Goal: Complete application form

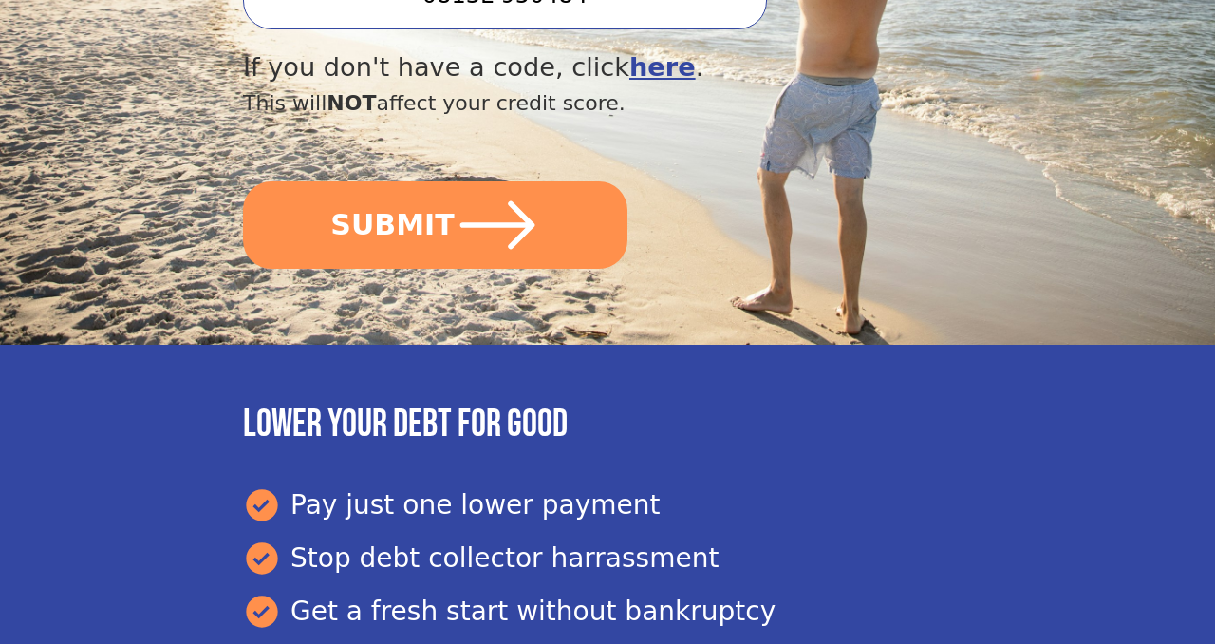
scroll to position [788, 0]
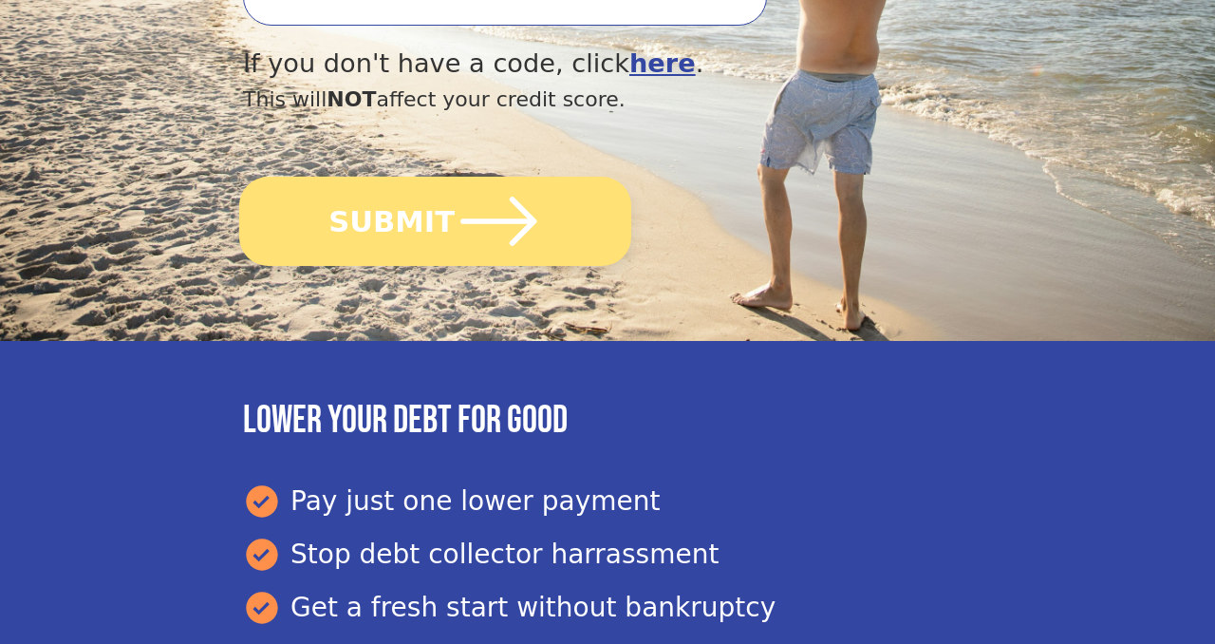
click at [473, 197] on icon "submit" at bounding box center [498, 221] width 87 height 87
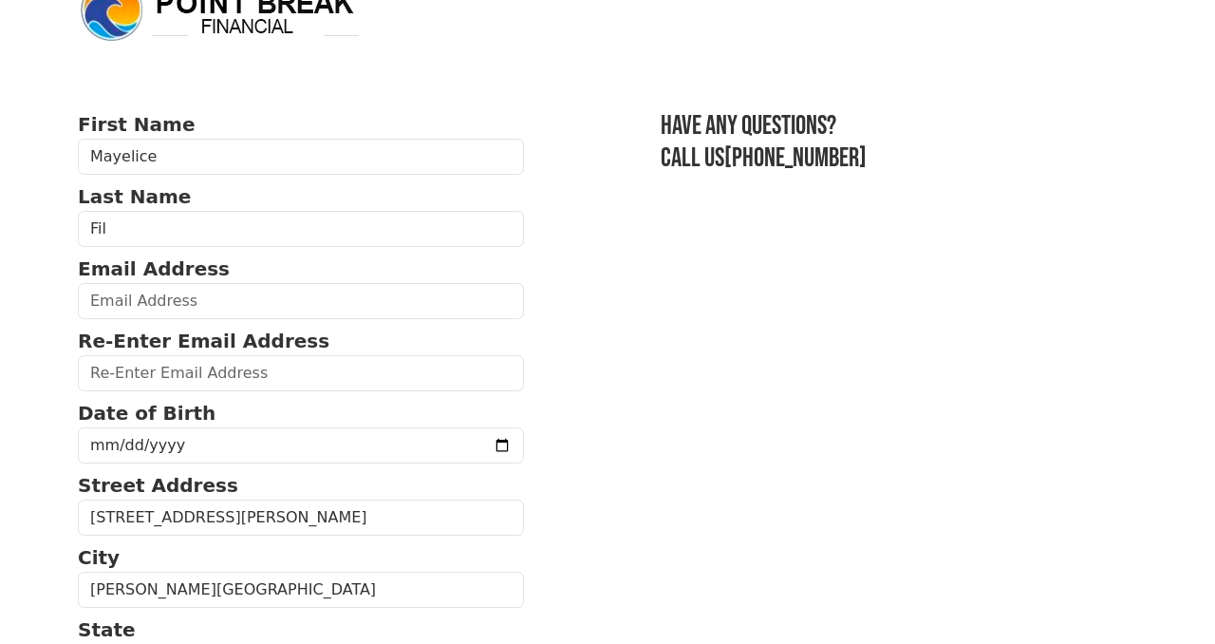
scroll to position [49, 0]
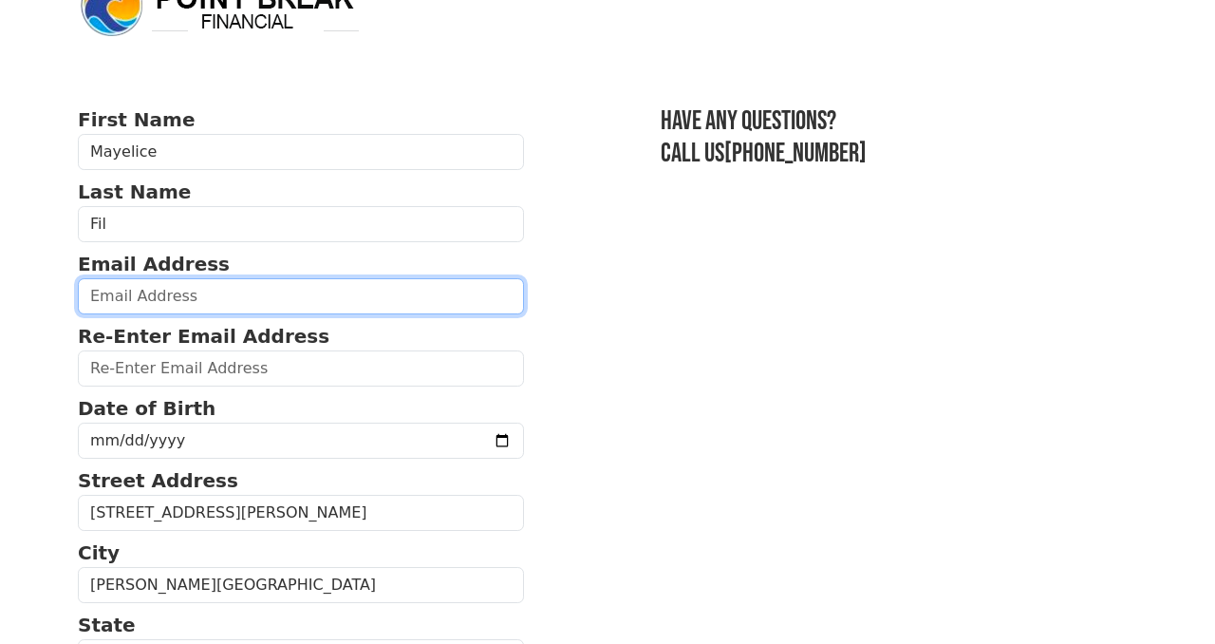
click at [137, 294] on input "email" at bounding box center [301, 296] width 446 height 36
type input "[EMAIL_ADDRESS][DOMAIN_NAME]"
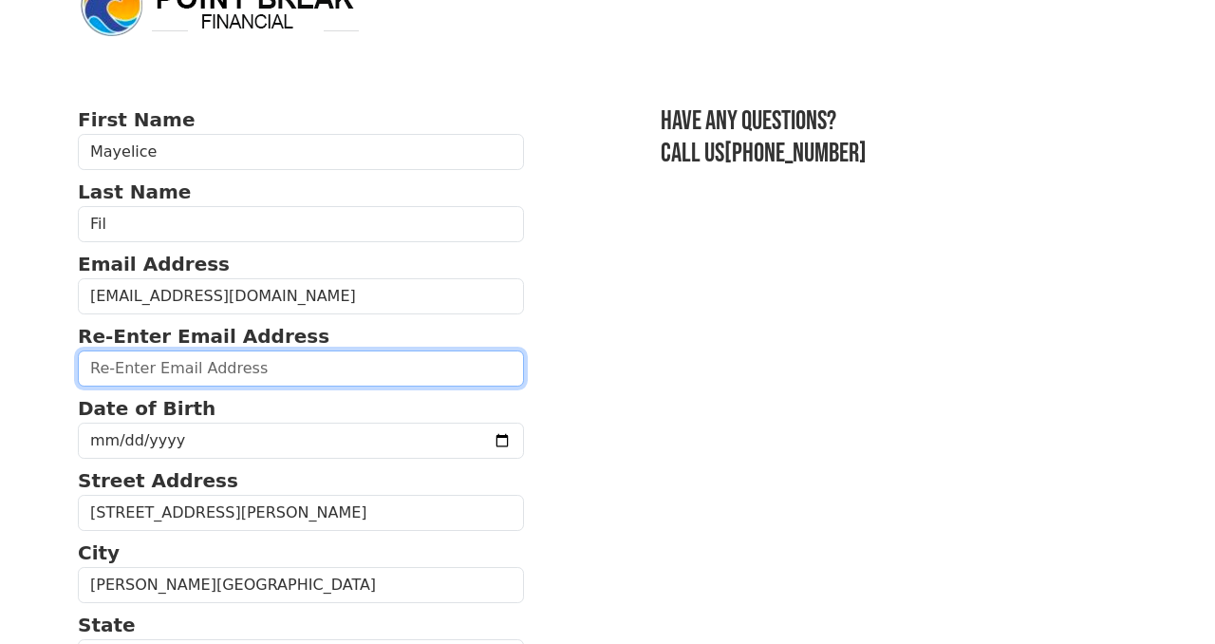
type input "[EMAIL_ADDRESS][DOMAIN_NAME]"
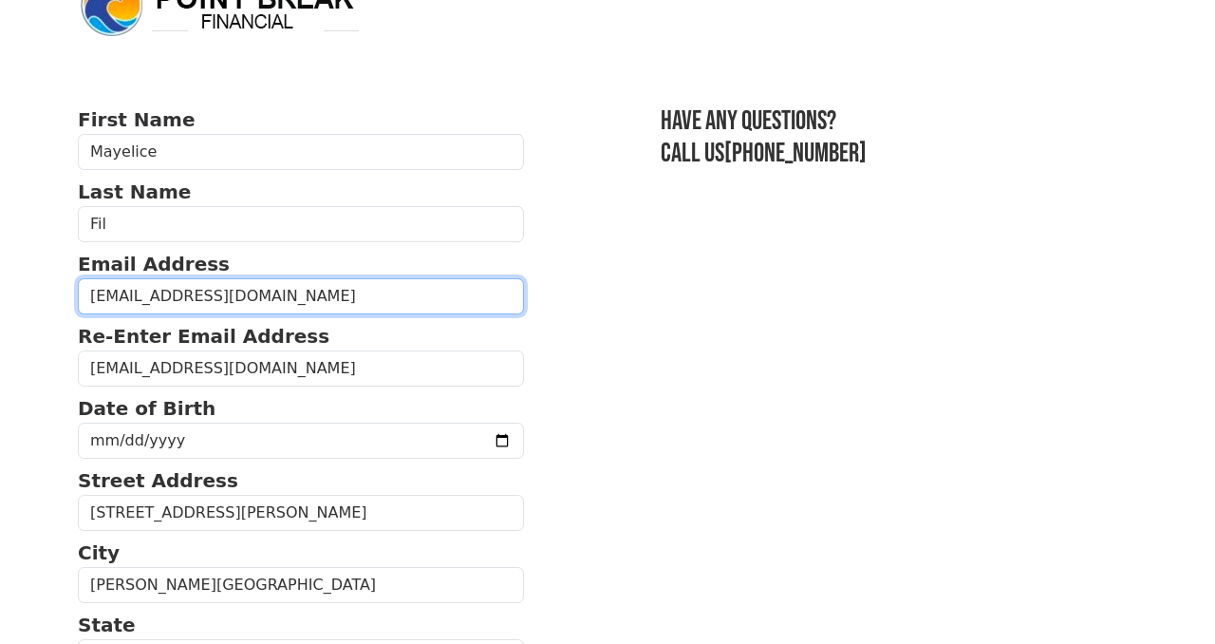
type input "[PHONE_NUMBER]"
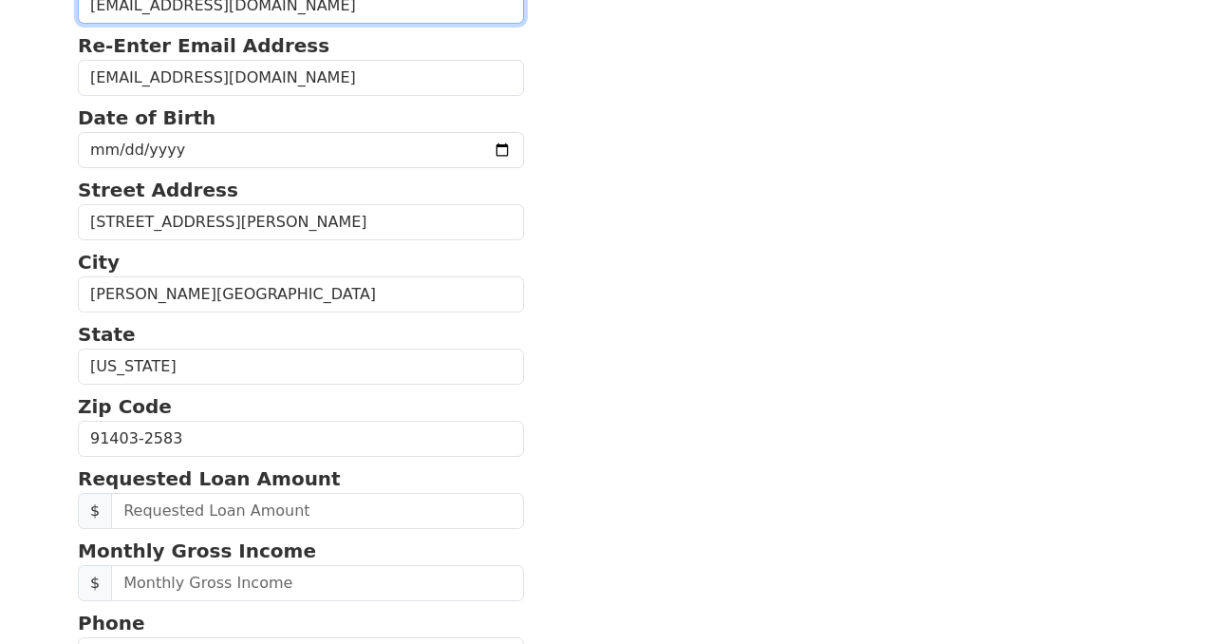
scroll to position [347, 0]
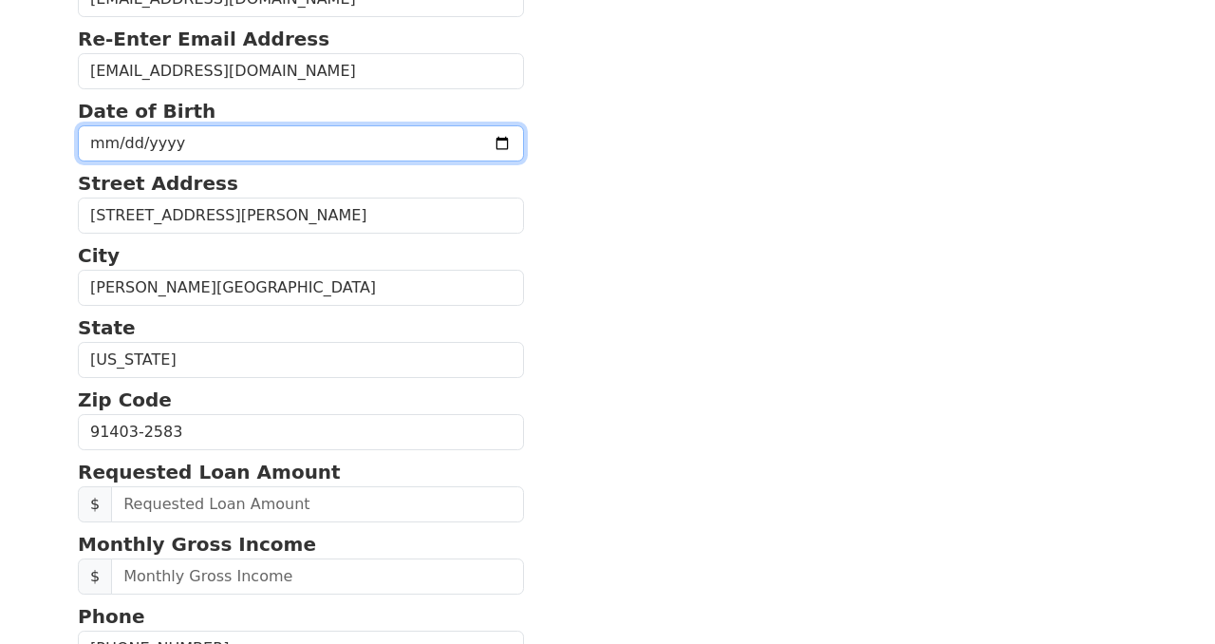
click at [459, 144] on input "date" at bounding box center [301, 143] width 446 height 36
click at [461, 145] on input "[DATE]" at bounding box center [301, 143] width 446 height 36
type input "[DATE]"
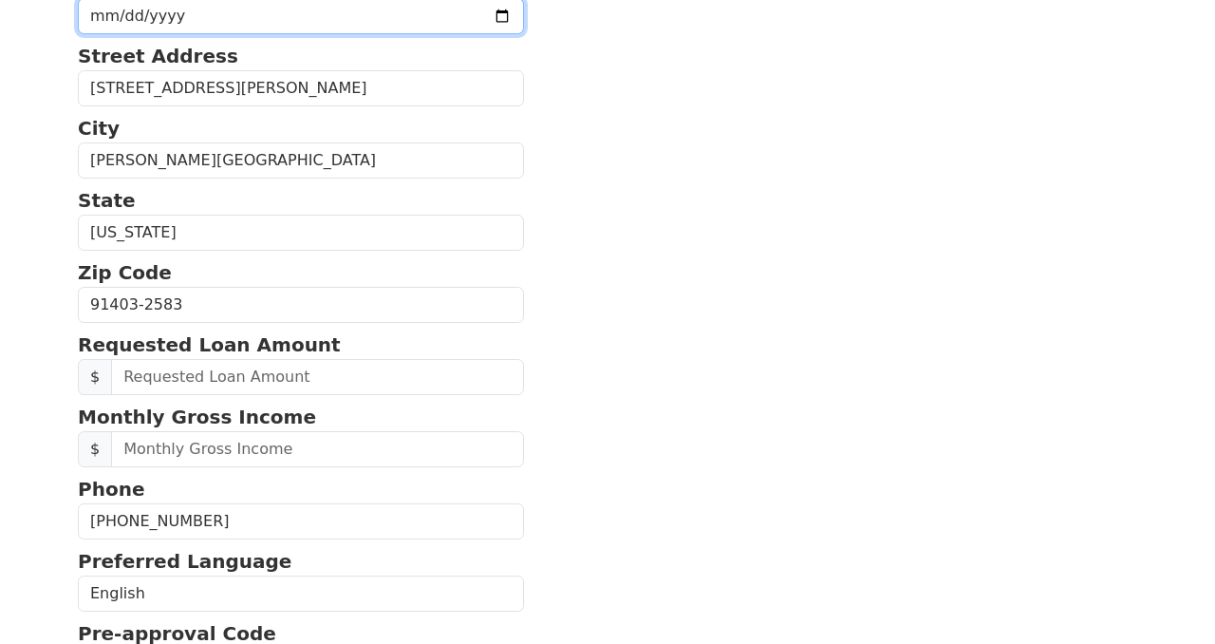
scroll to position [478, 0]
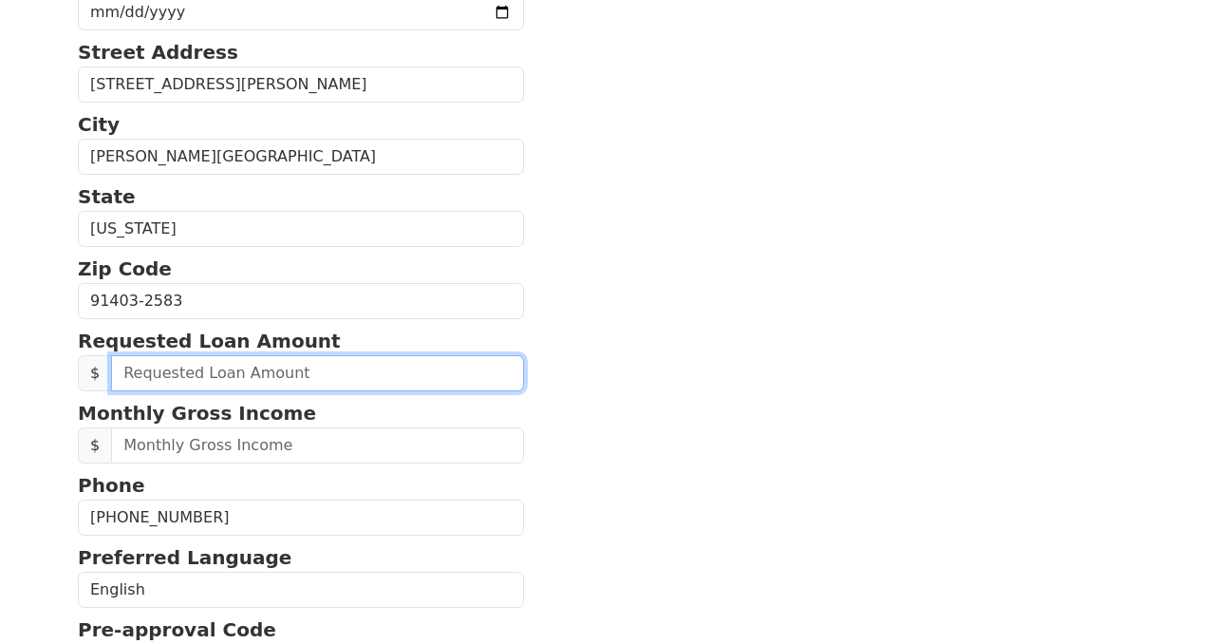
click at [154, 381] on input "text" at bounding box center [317, 373] width 413 height 36
type input "50,000.00"
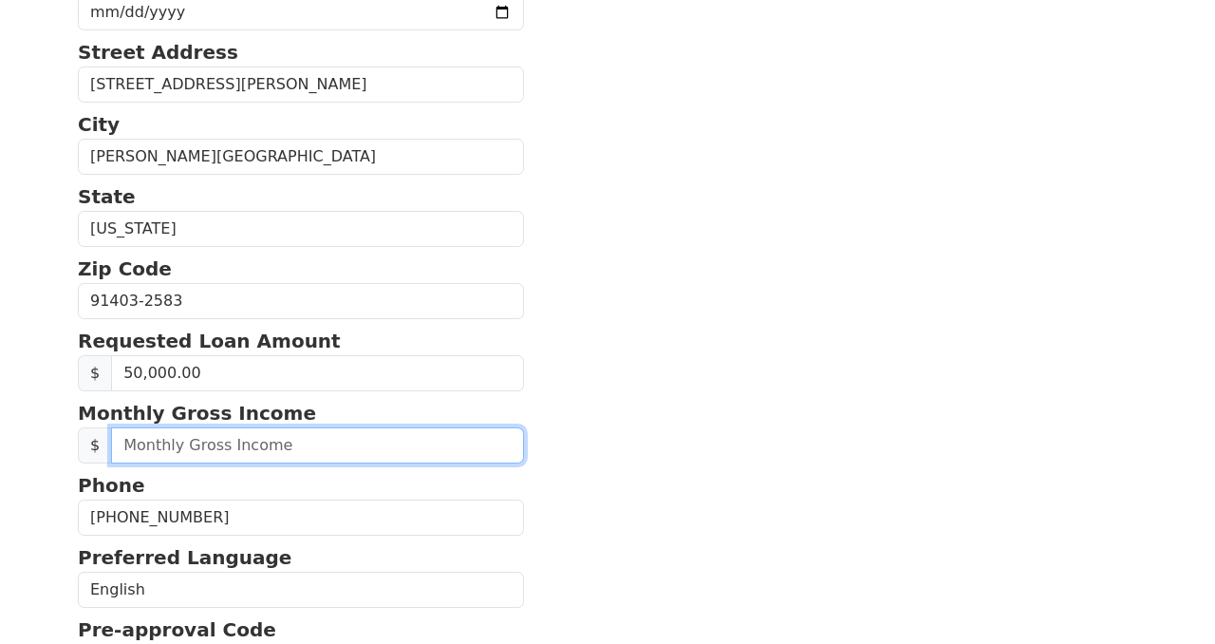
click at [165, 446] on input "text" at bounding box center [317, 445] width 413 height 36
type input "10,000.00"
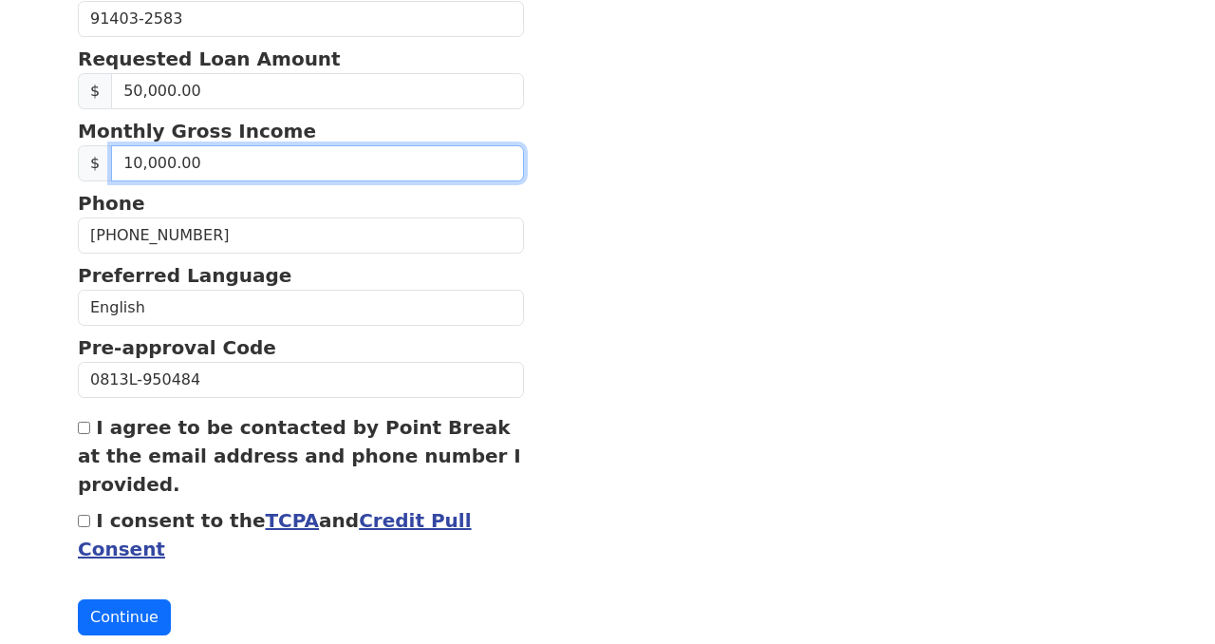
scroll to position [765, 0]
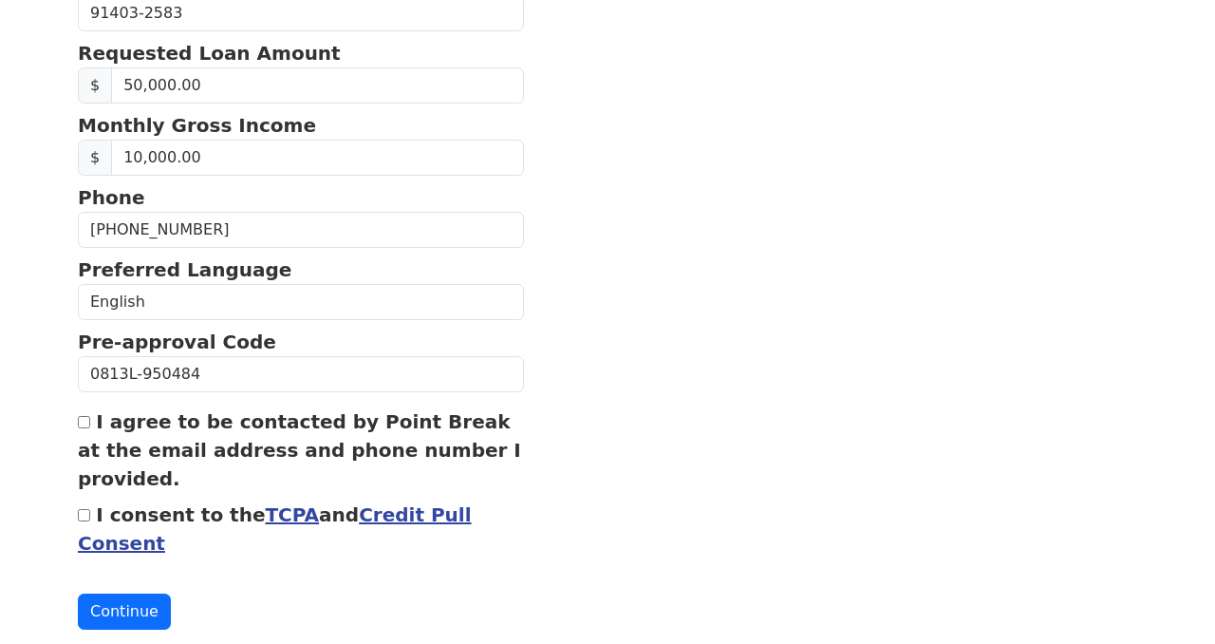
click at [84, 426] on input "I agree to be contacted by Point Break at the email address and phone number I …" at bounding box center [84, 422] width 12 height 12
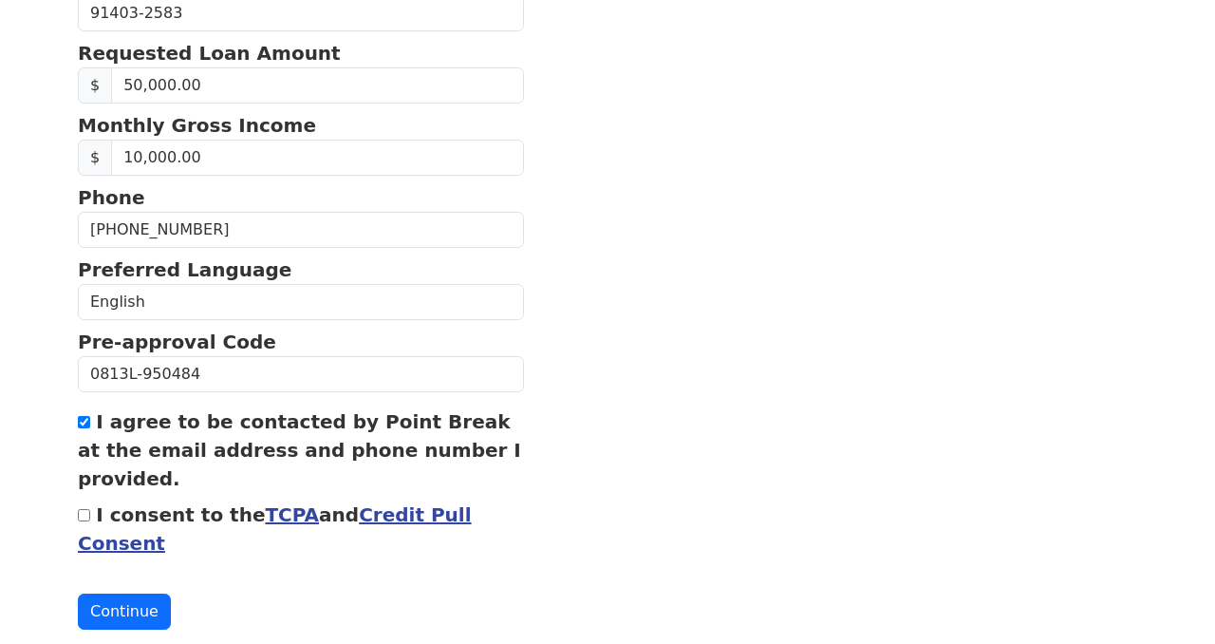
click at [84, 426] on input "I agree to be contacted by Point Break at the email address and phone number I …" at bounding box center [84, 422] width 12 height 12
checkbox input "false"
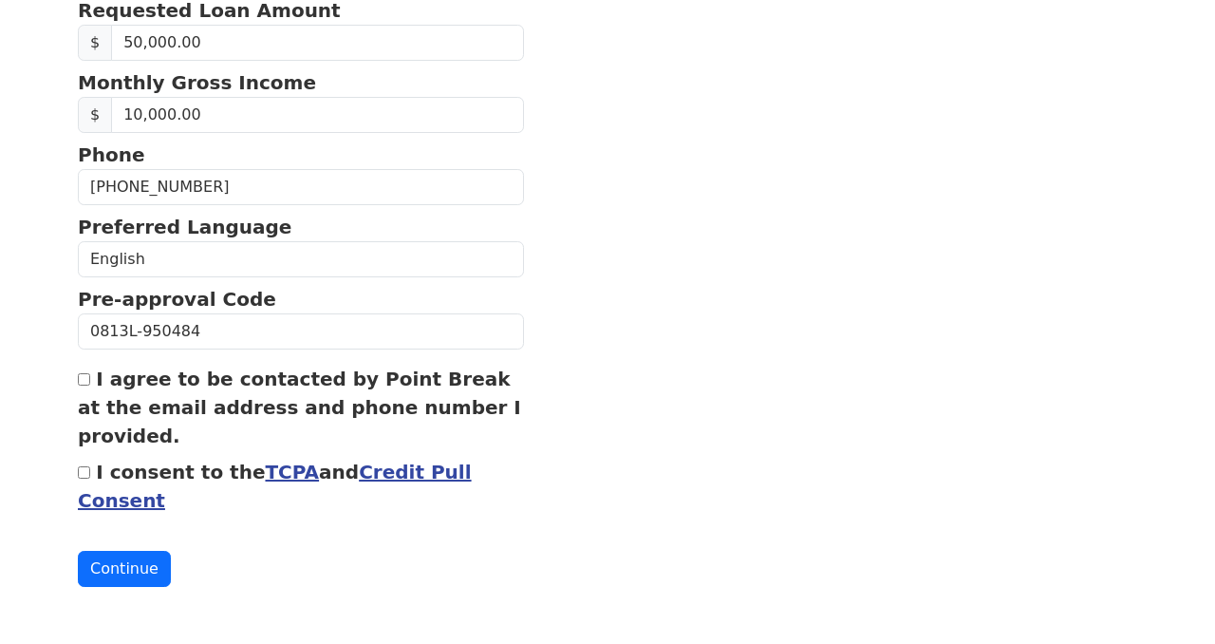
click at [85, 469] on input "I consent to the TCPA and Credit Pull Consent" at bounding box center [84, 472] width 12 height 12
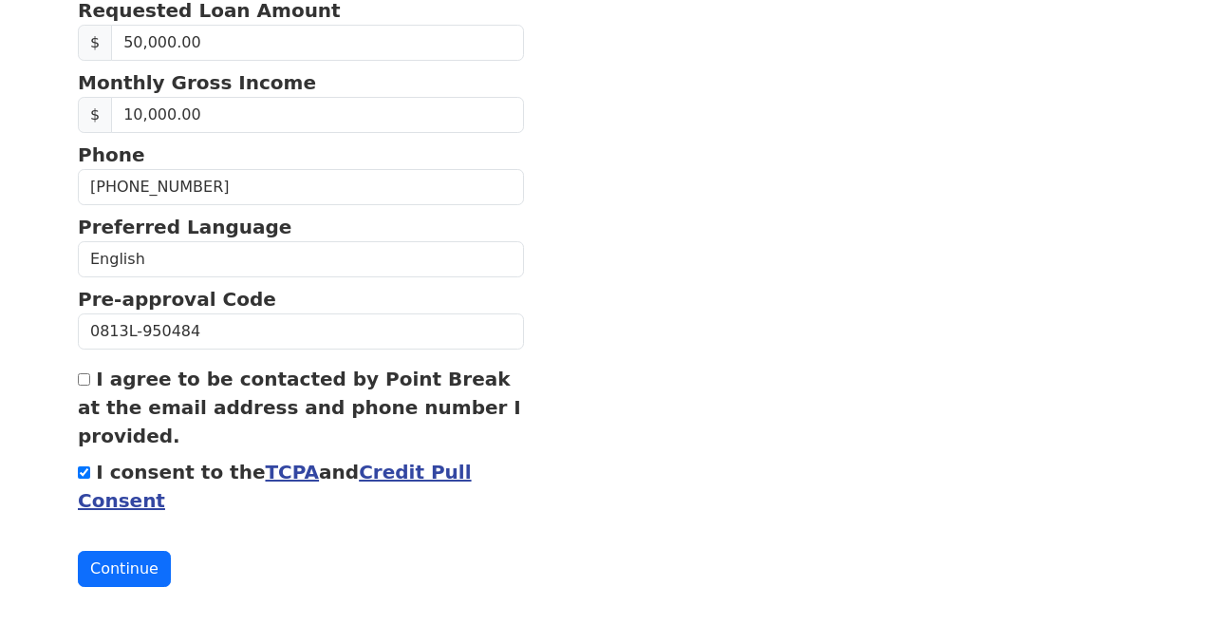
click at [85, 469] on input "I consent to the TCPA and Credit Pull Consent" at bounding box center [84, 472] width 12 height 12
click at [109, 568] on button "Continue" at bounding box center [124, 569] width 93 height 36
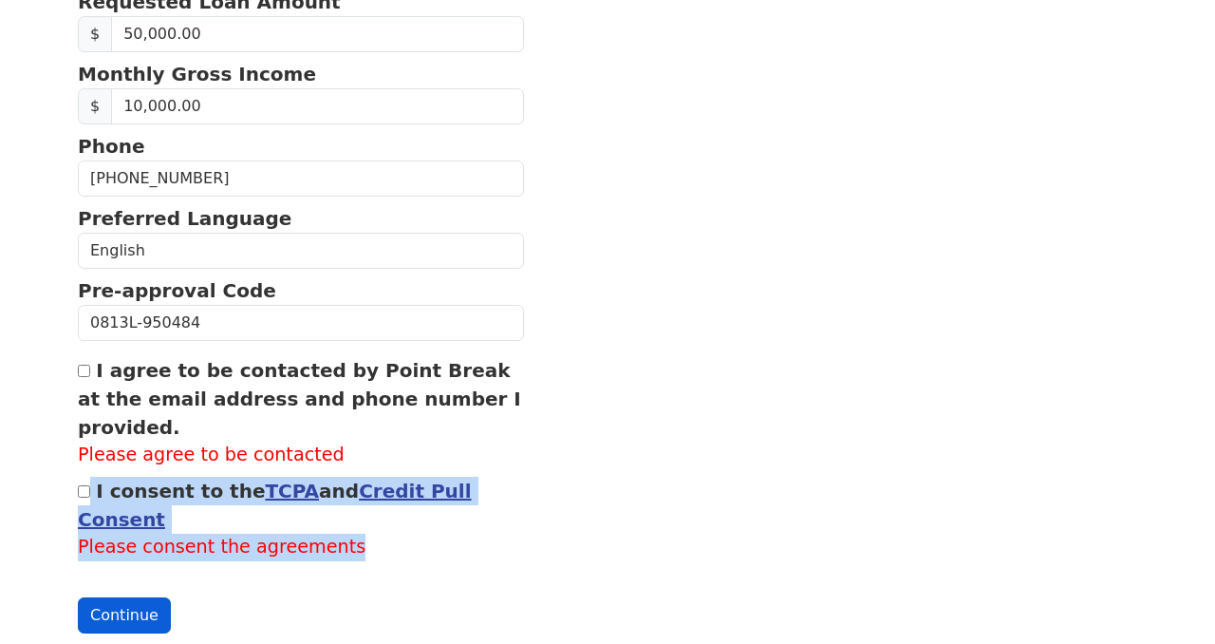
click at [109, 561] on label "Please consent the agreements" at bounding box center [301, 548] width 446 height 28
click at [83, 498] on input "I consent to the TCPA and Credit Pull Consent" at bounding box center [84, 491] width 12 height 12
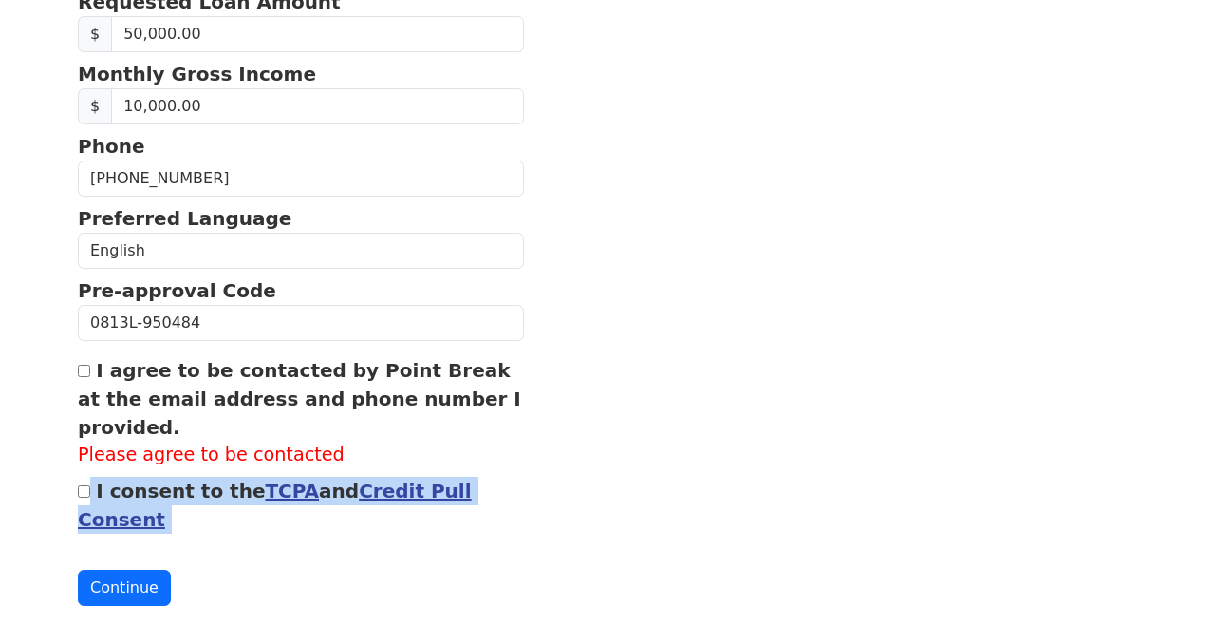
click at [83, 498] on input "I consent to the TCPA and Credit Pull Consent" at bounding box center [84, 491] width 12 height 12
checkbox input "false"
click at [83, 377] on input "I agree to be contacted by Point Break at the email address and phone number I …" at bounding box center [84, 371] width 12 height 12
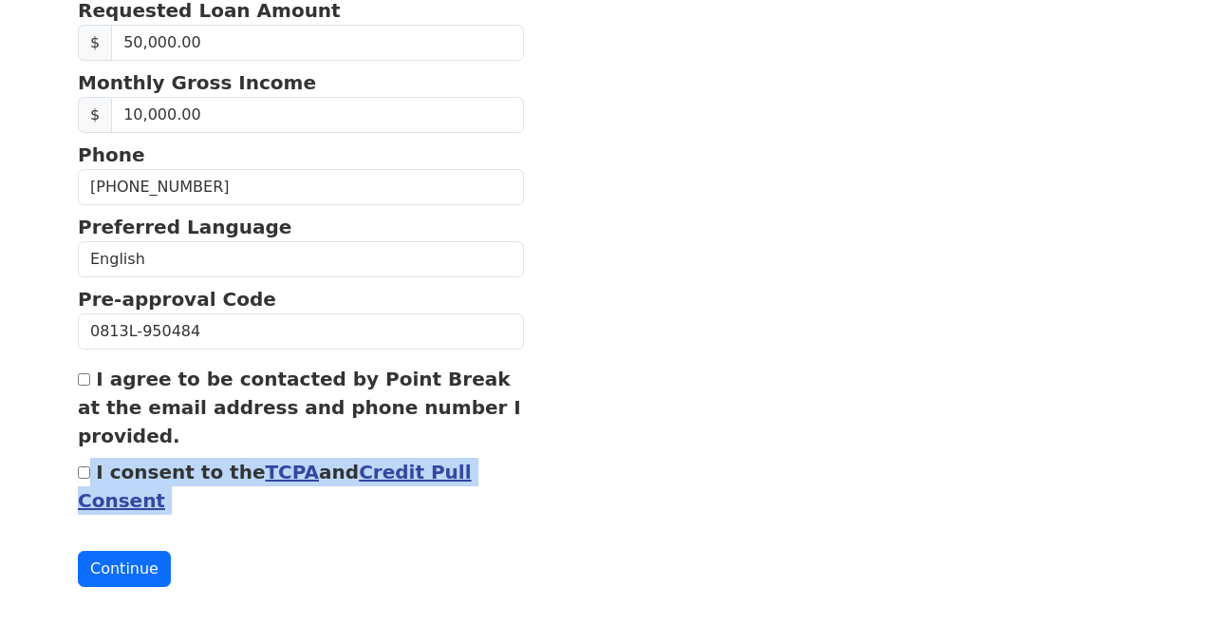
click at [83, 379] on input "I agree to be contacted by Point Break at the email address and phone number I …" at bounding box center [84, 379] width 12 height 12
click at [78, 551] on button "Continue" at bounding box center [124, 569] width 93 height 36
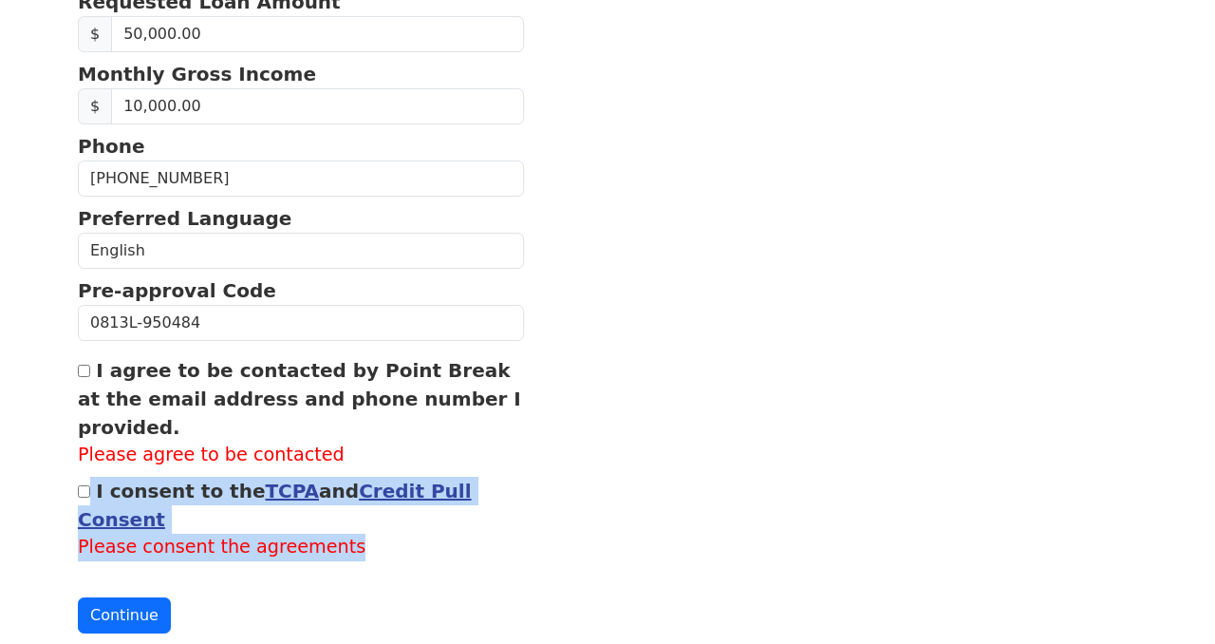
click at [78, 597] on button "Continue" at bounding box center [124, 615] width 93 height 36
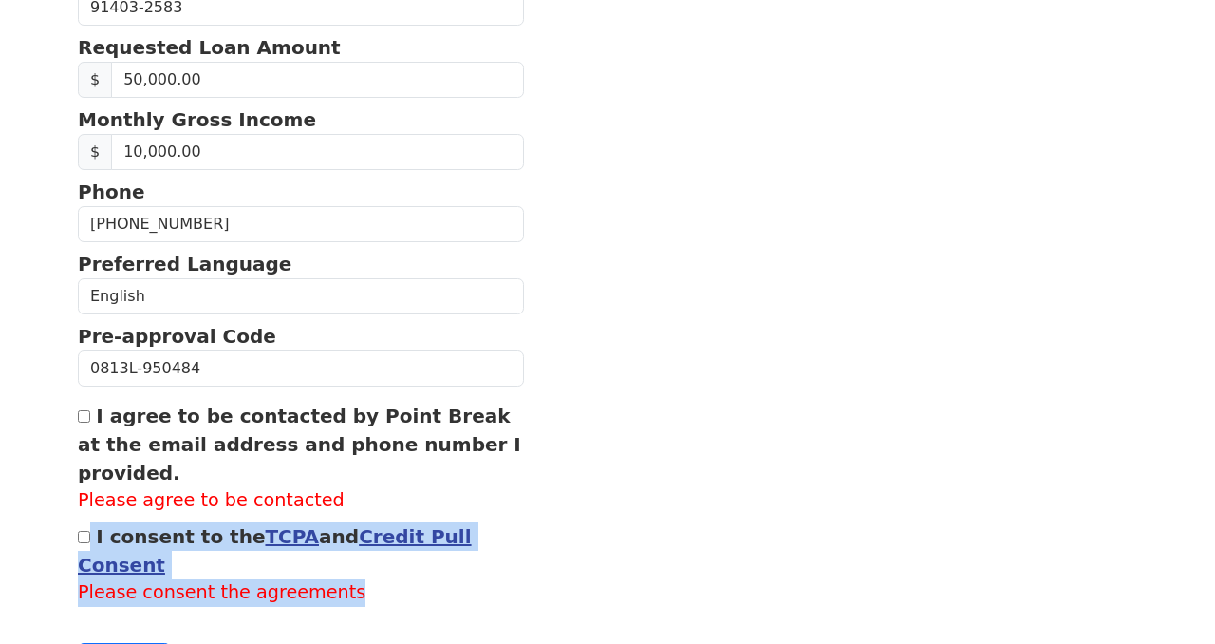
scroll to position [776, 0]
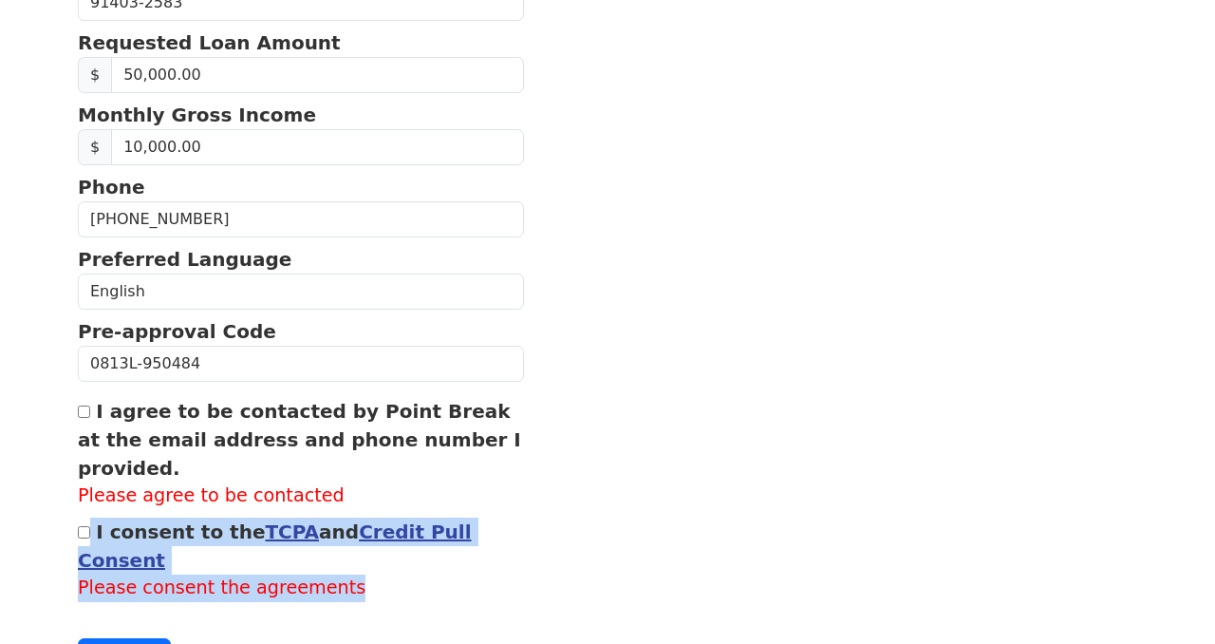
click at [82, 418] on input "I agree to be contacted by Point Break at the email address and phone number I …" at bounding box center [84, 411] width 12 height 12
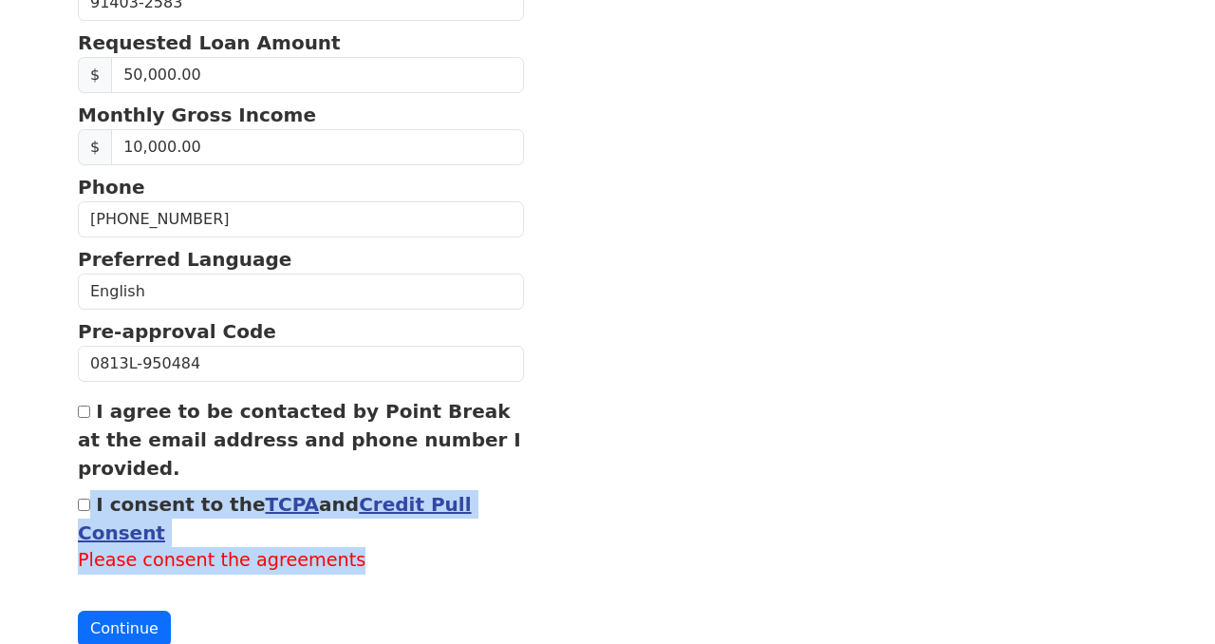
click at [82, 418] on input "I agree to be contacted by Point Break at the email address and phone number I …" at bounding box center [84, 411] width 12 height 12
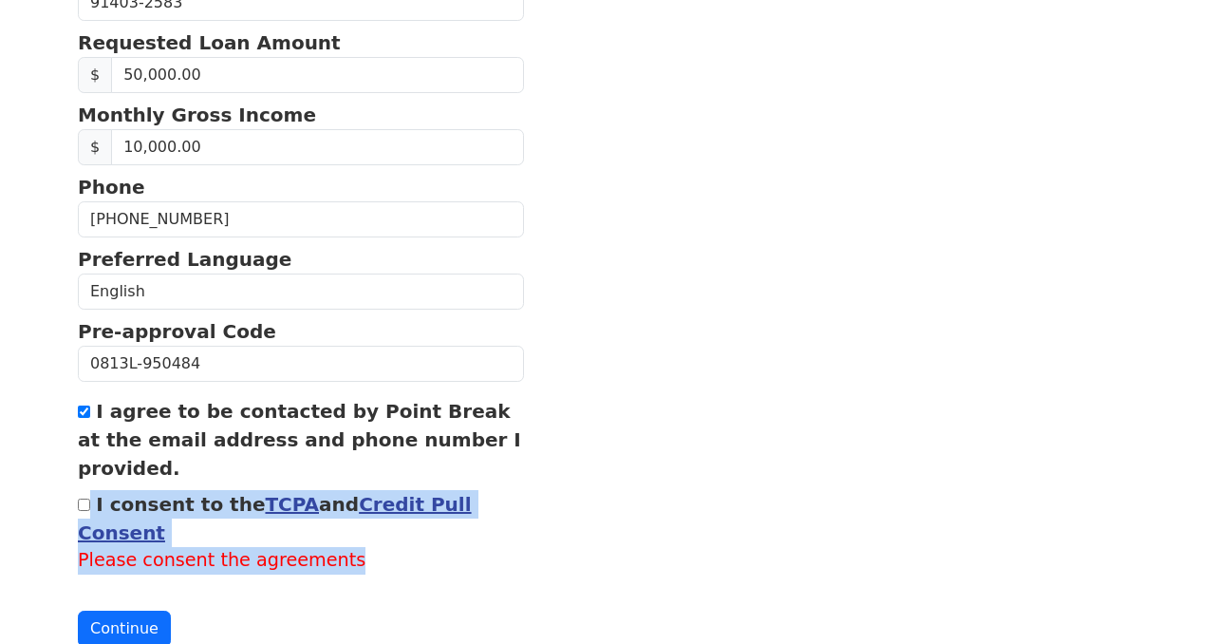
click at [82, 418] on input "I agree to be contacted by Point Break at the email address and phone number I …" at bounding box center [84, 411] width 12 height 12
checkbox input "false"
click at [133, 640] on button "Continue" at bounding box center [124, 629] width 93 height 36
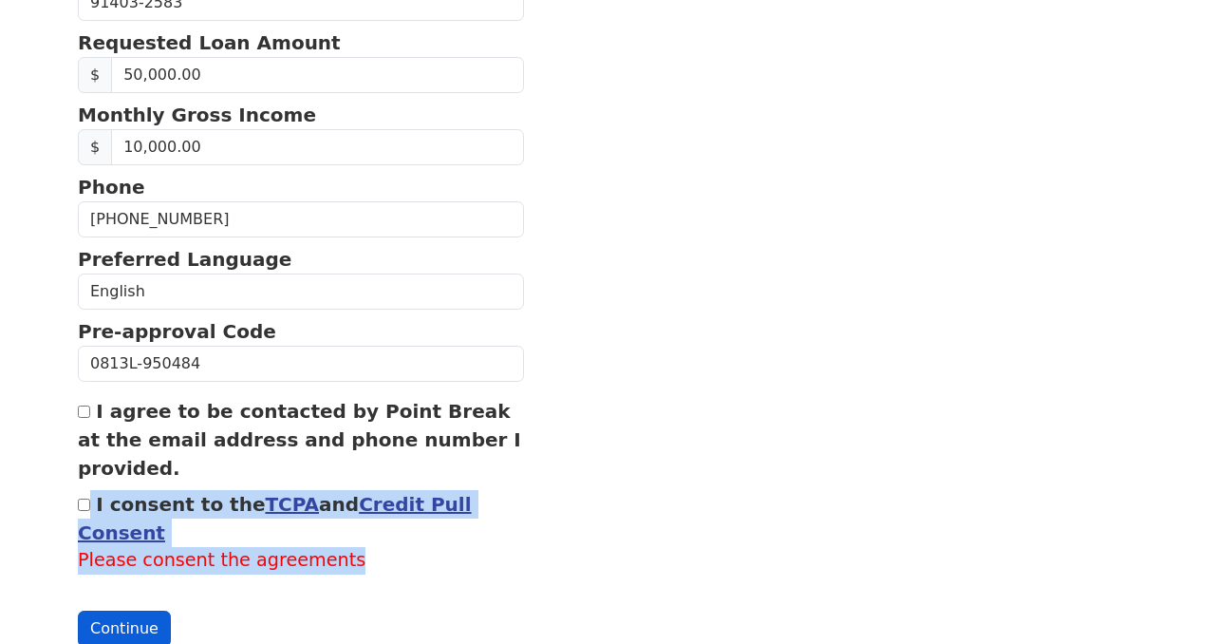
click at [133, 640] on button "Continue" at bounding box center [124, 629] width 93 height 36
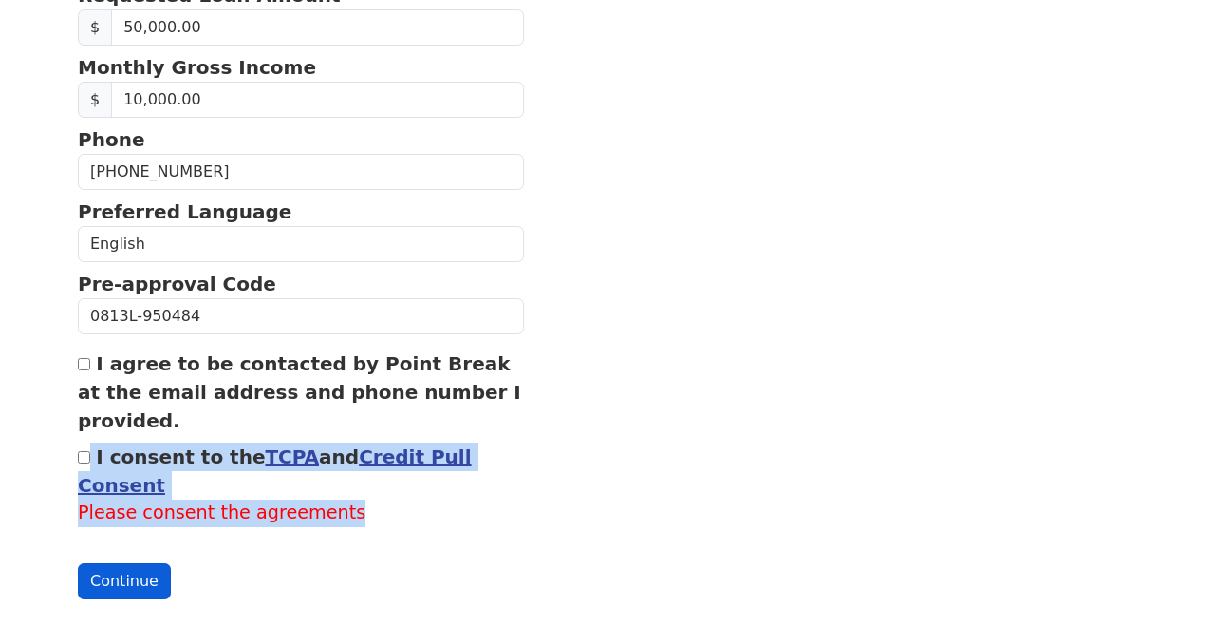
scroll to position [825, 0]
